Goal: Navigation & Orientation: Understand site structure

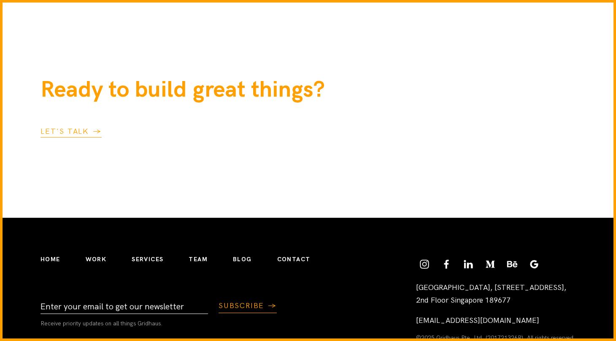
scroll to position [2230, 0]
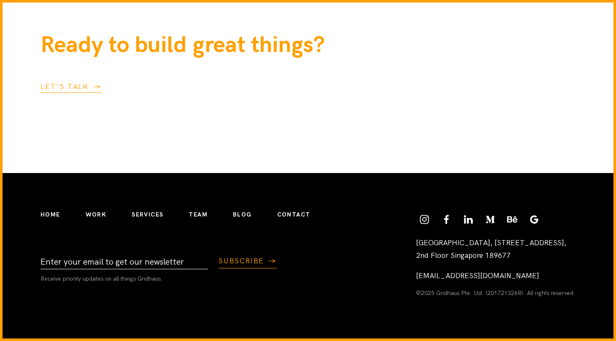
click at [185, 129] on section "Ready to build great things? Let's talk" at bounding box center [308, 62] width 616 height 222
click at [106, 212] on ul "Home Work Services Team Blog Contact" at bounding box center [175, 214] width 295 height 33
click at [98, 218] on li "Work" at bounding box center [96, 215] width 21 height 8
click at [97, 214] on link "Work" at bounding box center [96, 214] width 21 height 7
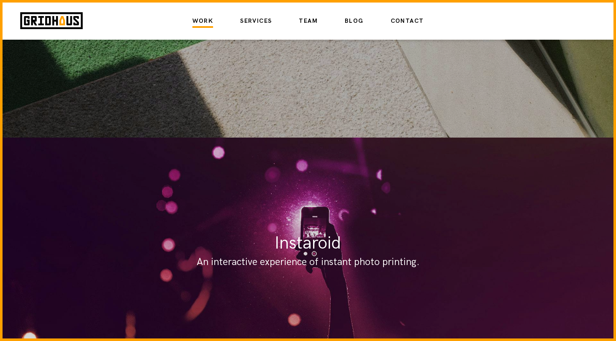
scroll to position [1727, 0]
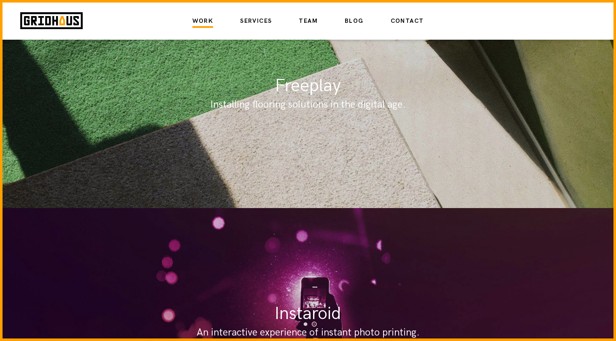
click at [252, 29] on div "Work Services Team Blog Contact" at bounding box center [308, 21] width 616 height 37
click at [259, 20] on link "Services" at bounding box center [256, 21] width 32 height 14
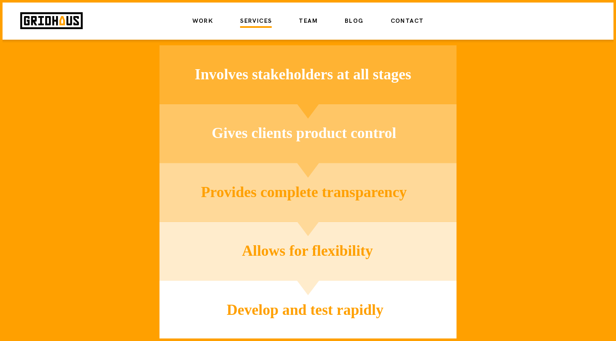
scroll to position [1611, 0]
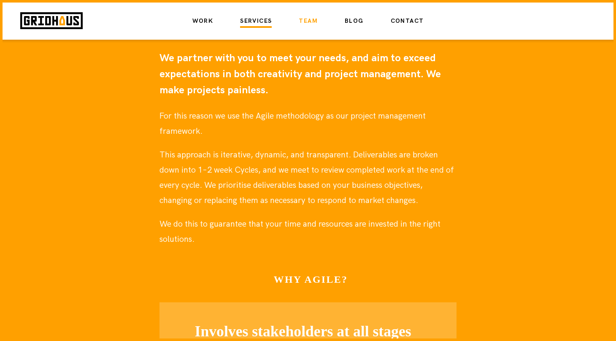
click at [309, 23] on link "Team" at bounding box center [308, 21] width 19 height 14
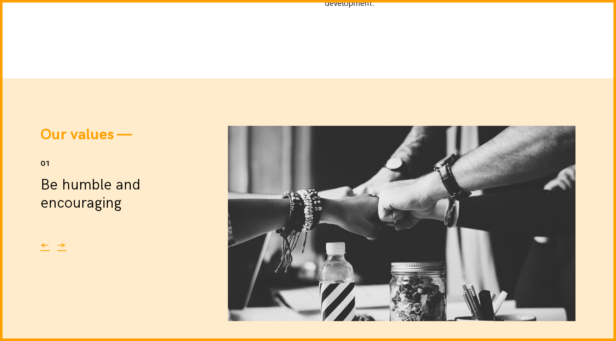
scroll to position [1205, 0]
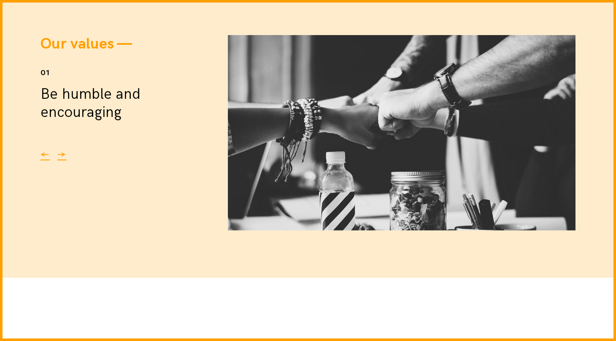
click at [53, 156] on div "← →" at bounding box center [127, 155] width 174 height 10
click at [58, 156] on button "→" at bounding box center [61, 155] width 9 height 10
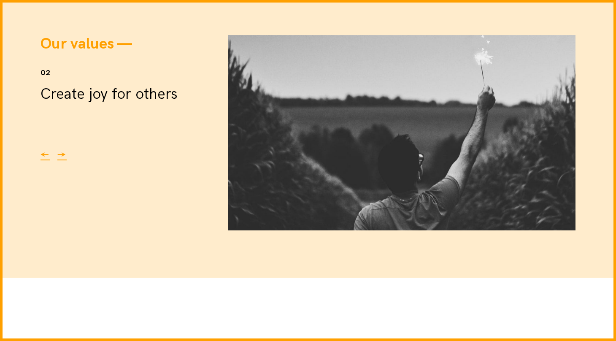
click at [58, 156] on button "→" at bounding box center [61, 155] width 9 height 10
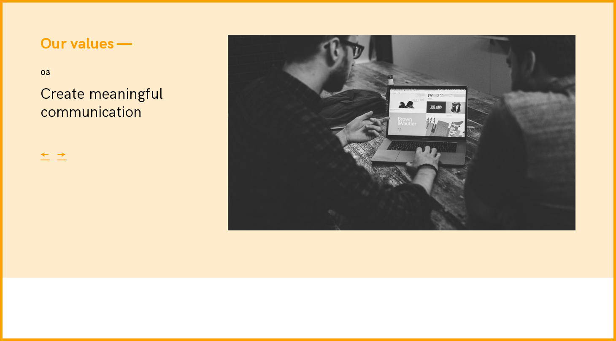
click at [58, 156] on button "→" at bounding box center [61, 155] width 9 height 10
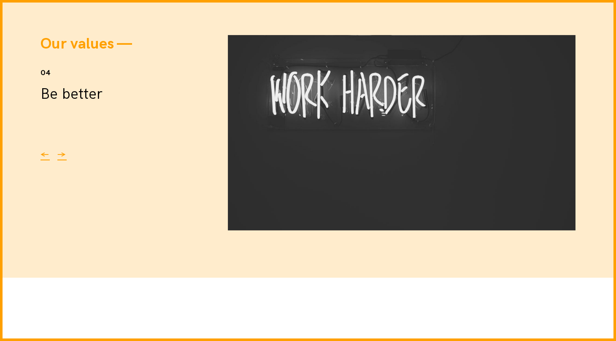
click at [58, 156] on button "→" at bounding box center [61, 155] width 9 height 10
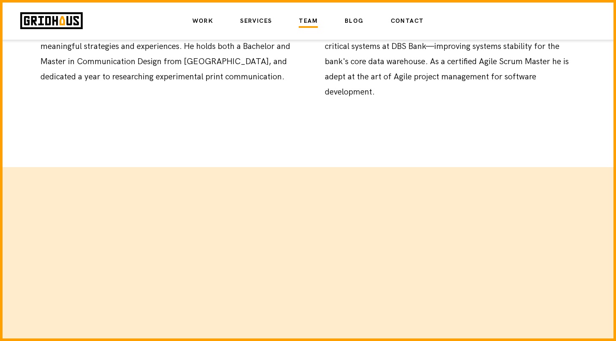
scroll to position [174, 0]
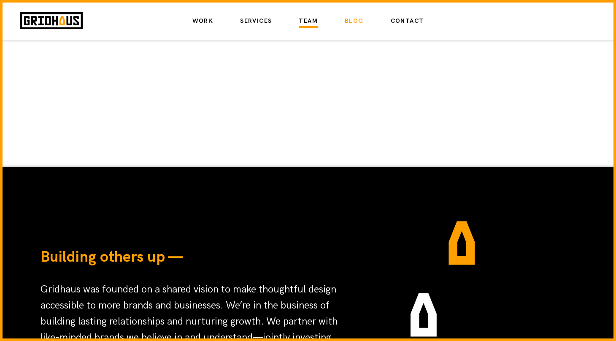
click at [361, 21] on link "Blog" at bounding box center [354, 21] width 19 height 14
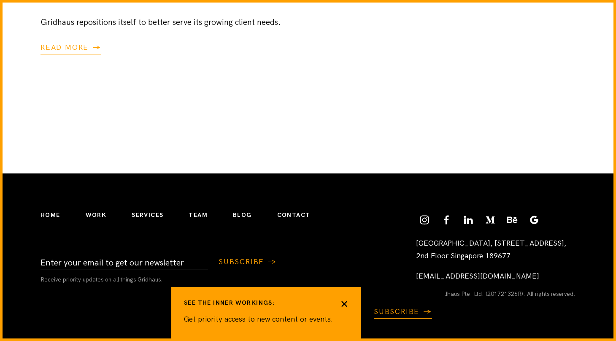
scroll to position [976, 0]
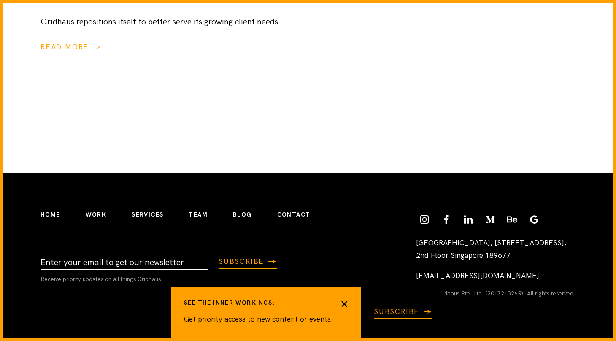
click at [289, 215] on link "Contact" at bounding box center [293, 214] width 33 height 7
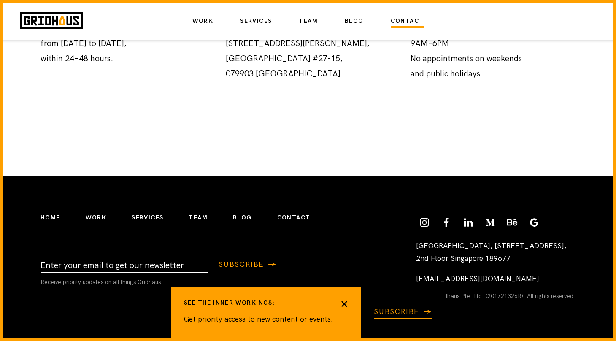
scroll to position [953, 0]
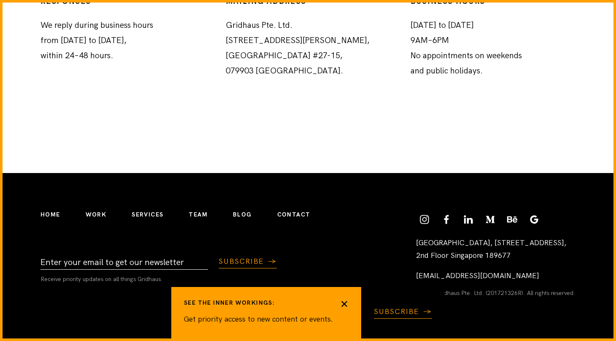
click at [349, 303] on header "See the inner workings: Get priority access to new content or events. ✕" at bounding box center [266, 312] width 190 height 51
click at [340, 303] on div "✕" at bounding box center [344, 304] width 8 height 10
